Goal: Transaction & Acquisition: Purchase product/service

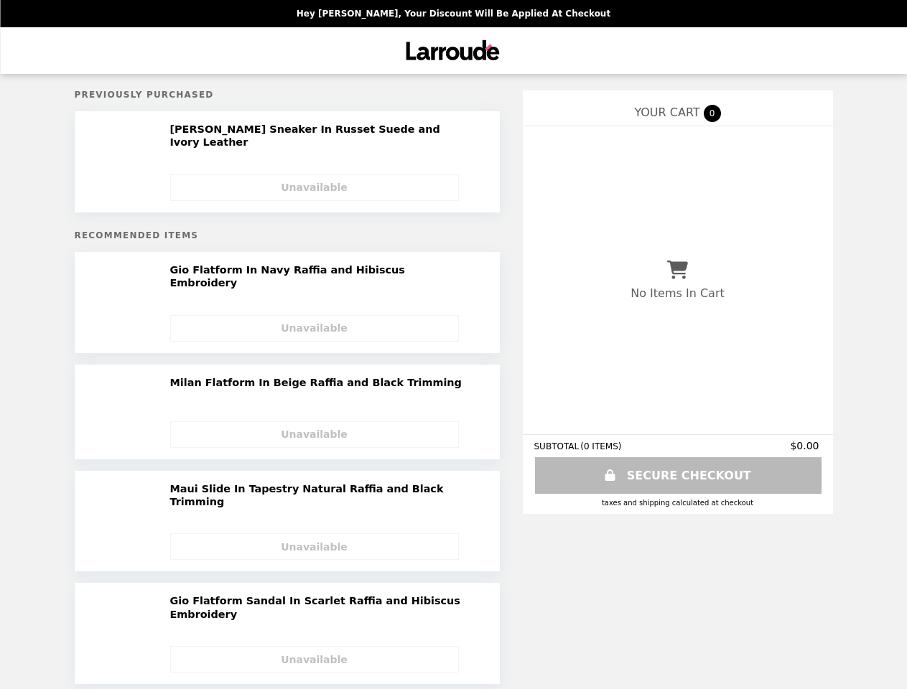
select select "**********"
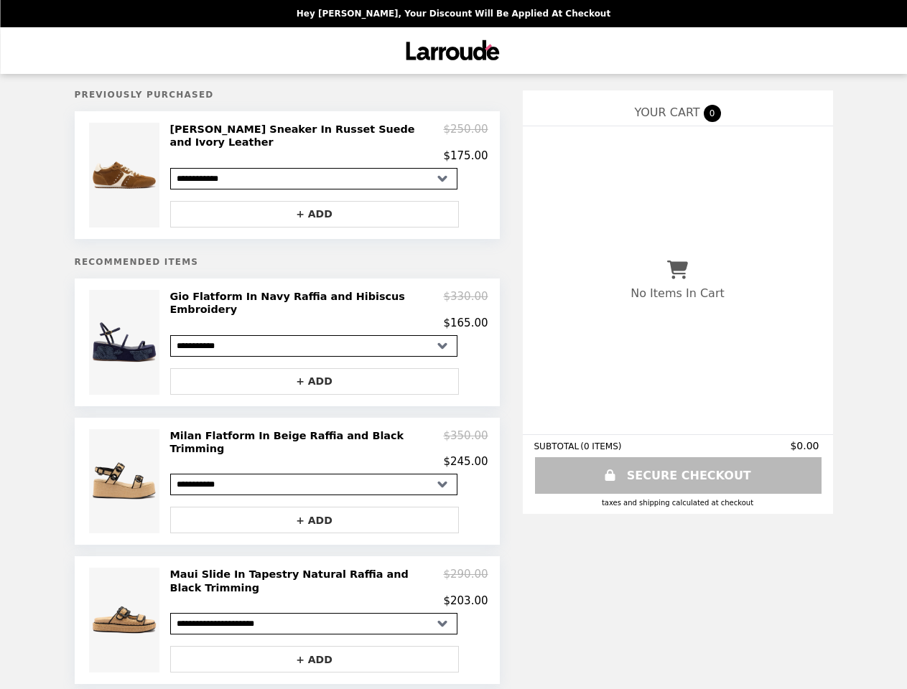
click at [126, 171] on img at bounding box center [125, 175] width 73 height 105
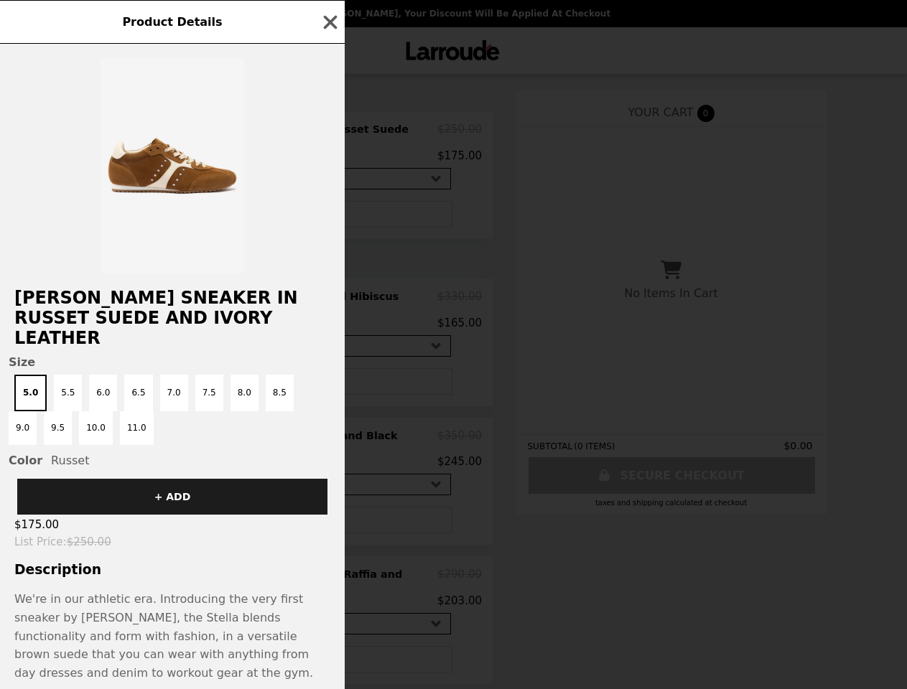
click at [329, 139] on div "Product Details [PERSON_NAME] In Russet Suede and Ivory Leather Size 5.0 5.5 6.…" at bounding box center [453, 344] width 907 height 689
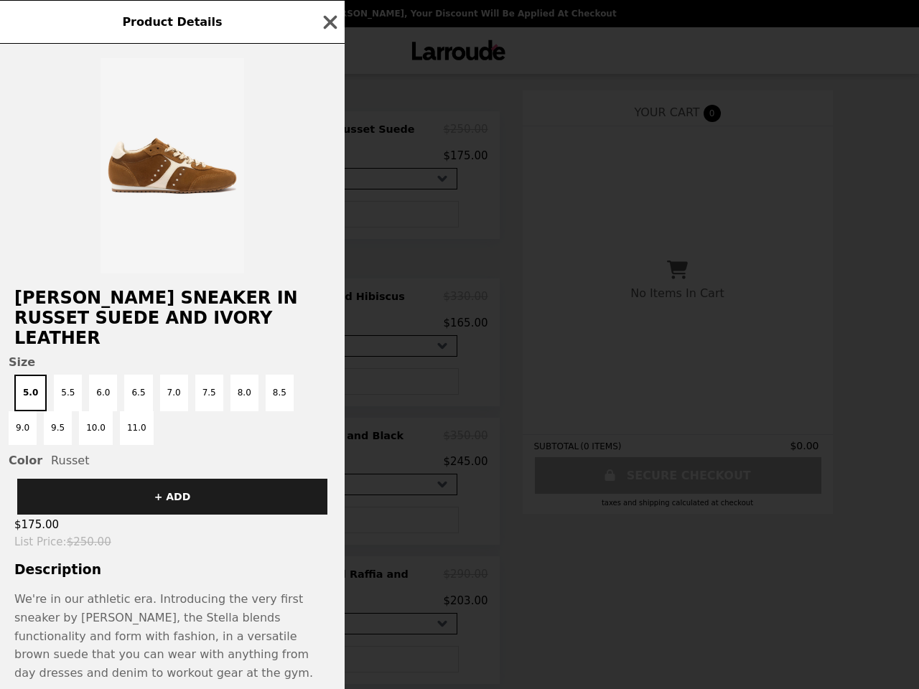
click at [314, 205] on div at bounding box center [172, 159] width 345 height 230
click at [126, 329] on div "Product Details [PERSON_NAME] In Russet Suede and Ivory Leather Size 5.0 5.5 6.…" at bounding box center [459, 344] width 919 height 689
click at [329, 296] on h2 "[PERSON_NAME] Sneaker In Russet Suede and Ivory Leather" at bounding box center [172, 318] width 345 height 60
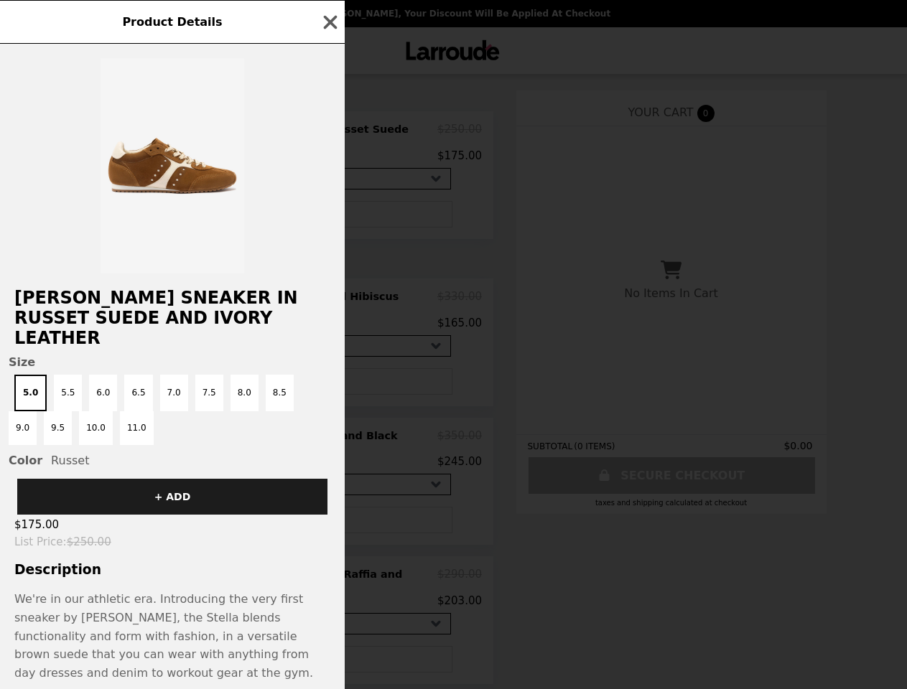
click at [314, 368] on button "+ ADD" at bounding box center [308, 381] width 289 height 27
